Goal: Navigation & Orientation: Find specific page/section

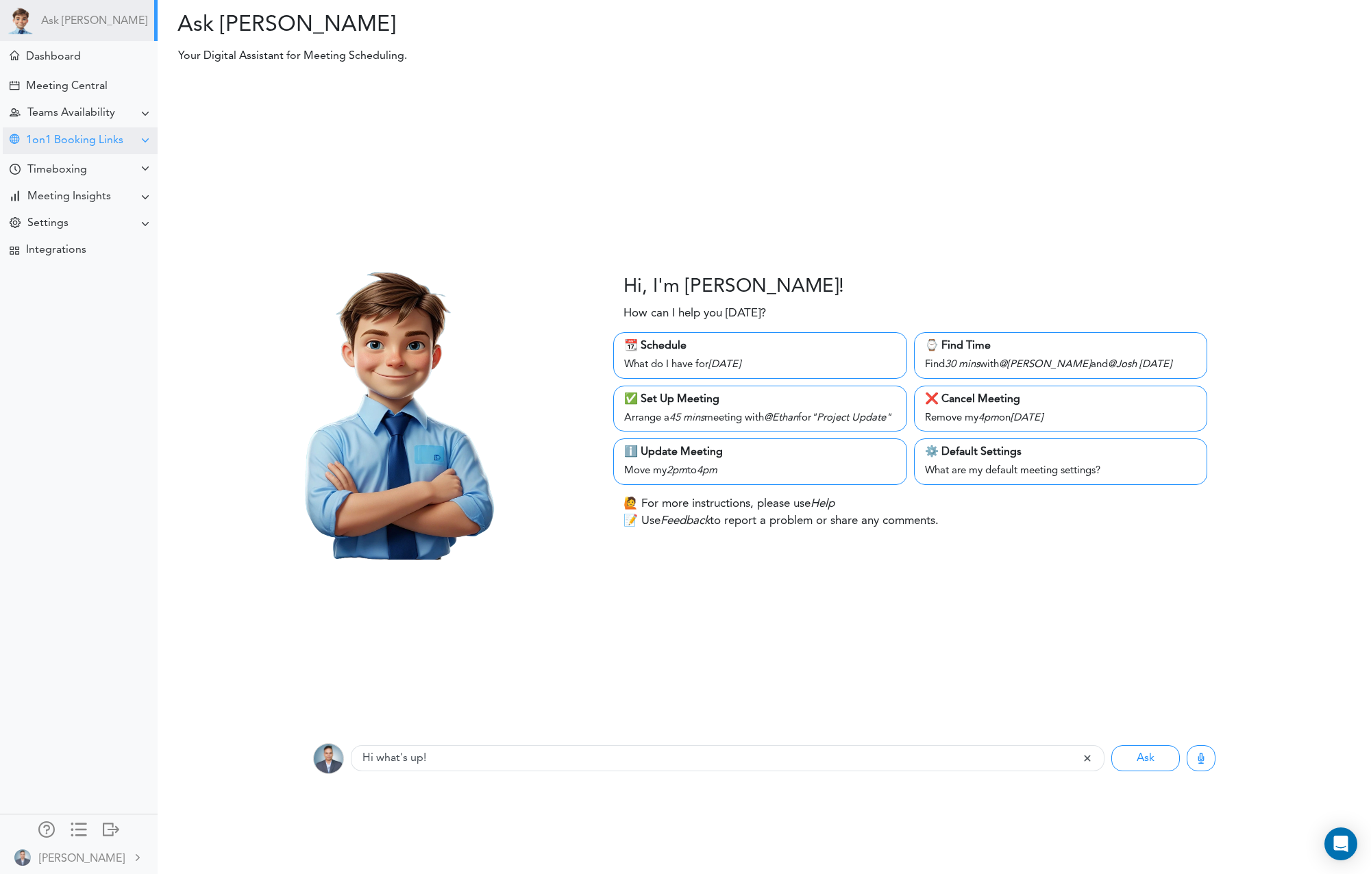
click at [51, 137] on div "1on1 Booking Links" at bounding box center [74, 140] width 97 height 13
click at [53, 170] on div "View Links" at bounding box center [47, 166] width 45 height 7
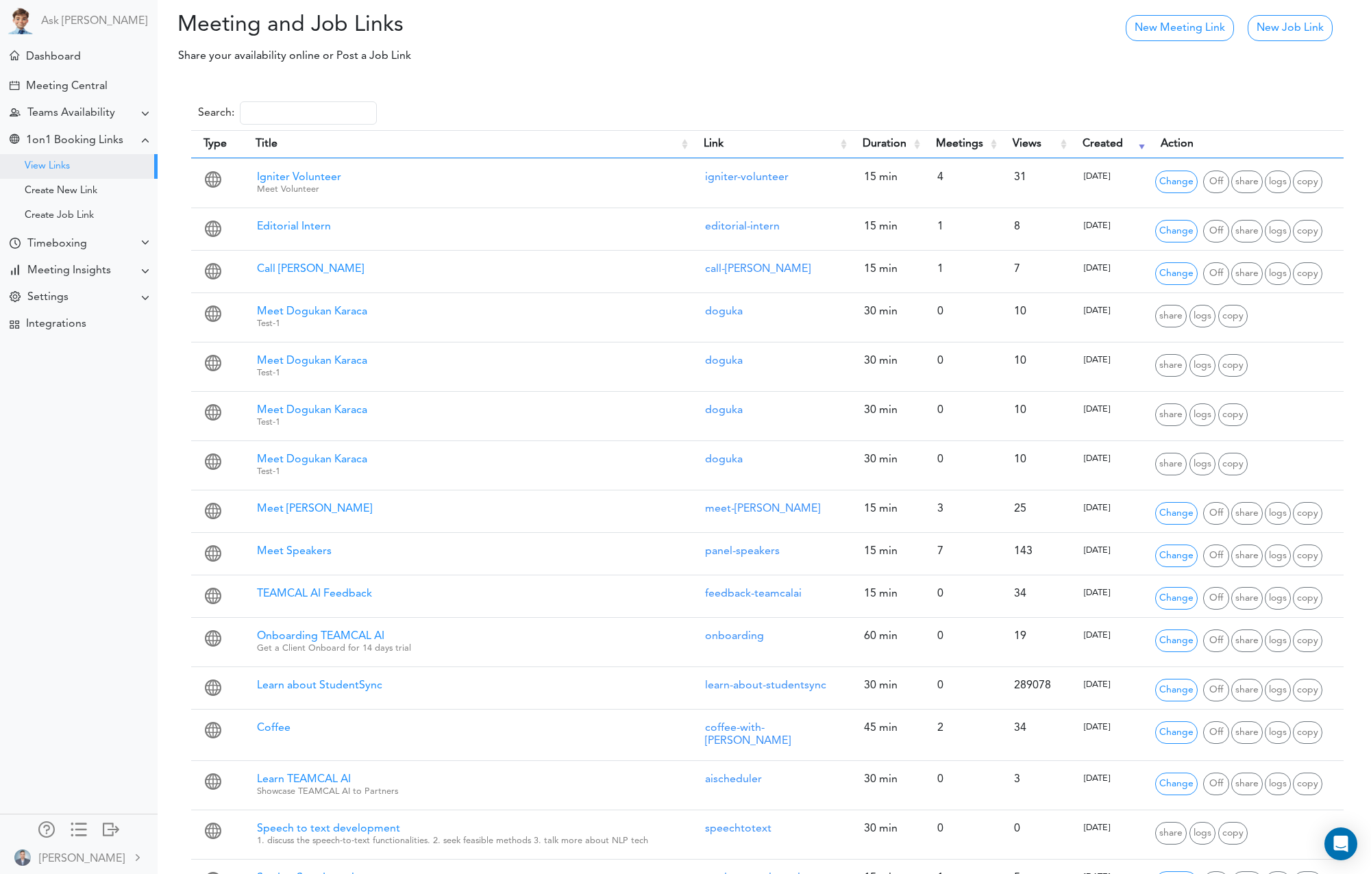
scroll to position [599, 0]
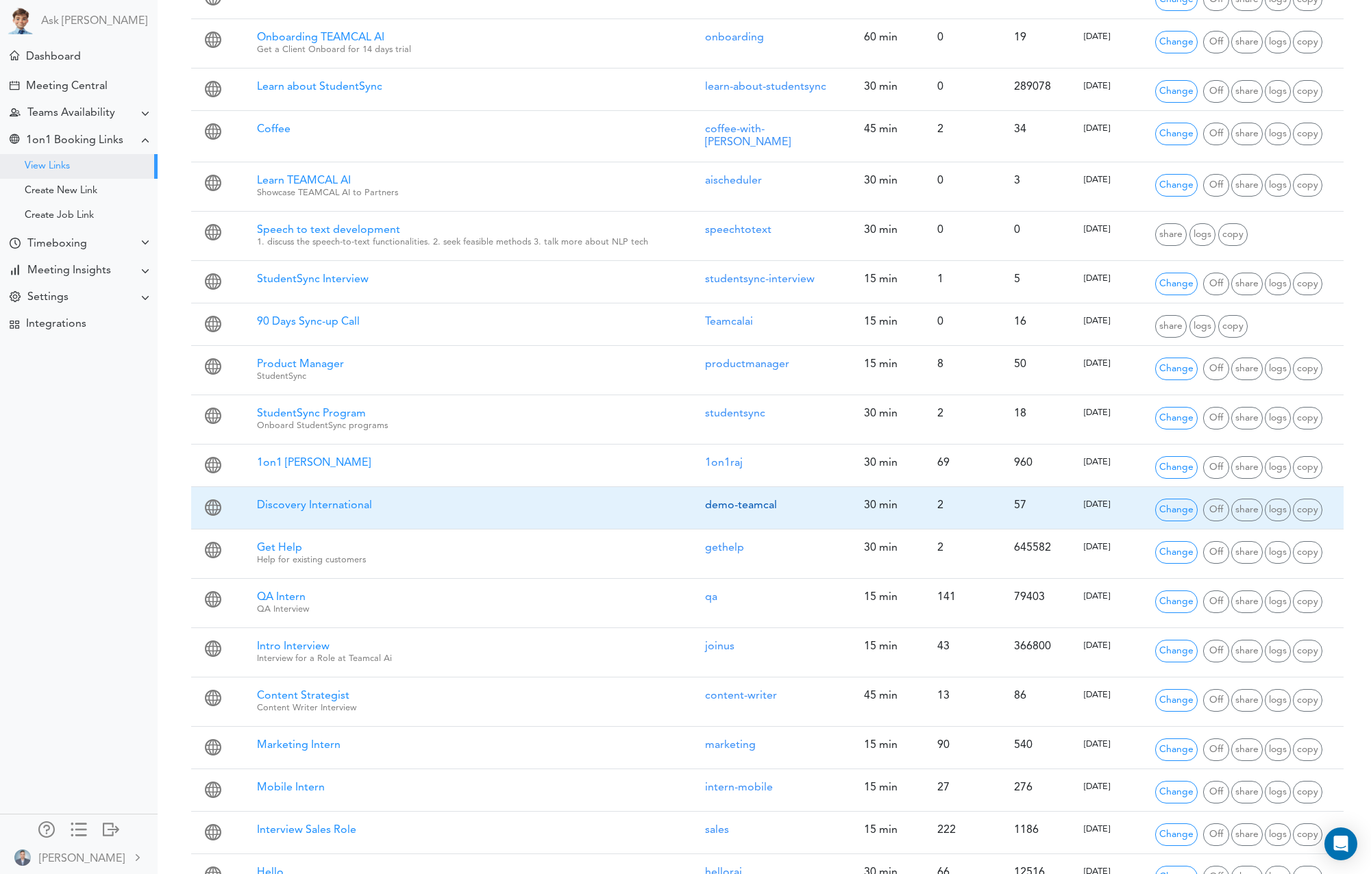
click at [733, 500] on link "demo-teamcal" at bounding box center [741, 505] width 72 height 11
